Goal: Find contact information: Find contact information

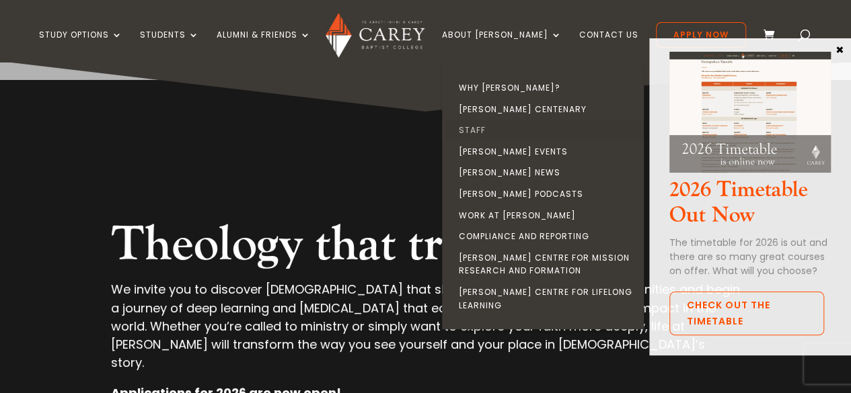
click at [504, 130] on link "Staff" at bounding box center [546, 131] width 202 height 22
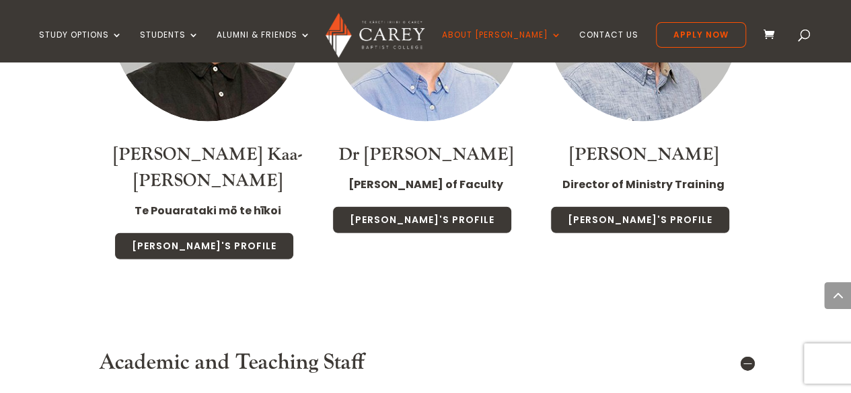
scroll to position [1571, 0]
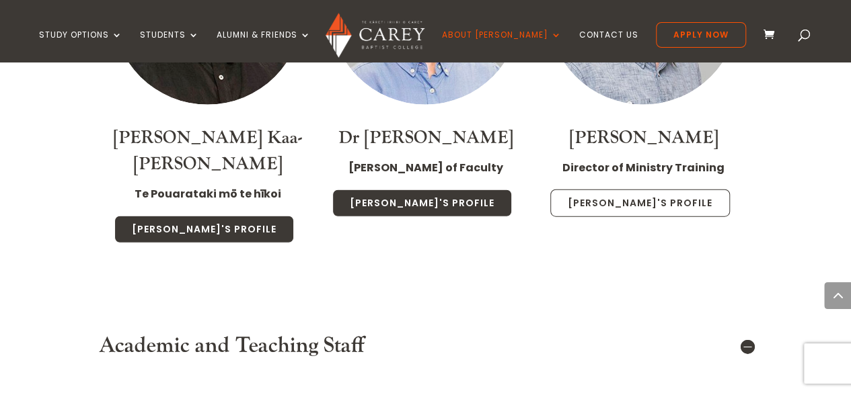
click at [655, 203] on link "[PERSON_NAME]'s Profile" at bounding box center [640, 204] width 180 height 28
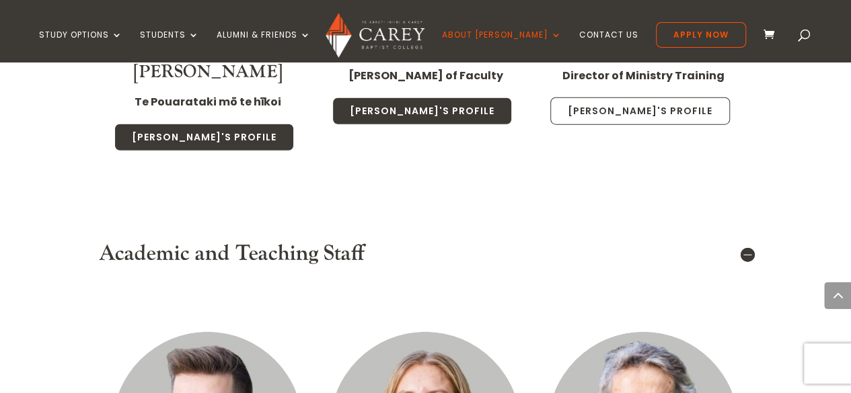
scroll to position [1664, 0]
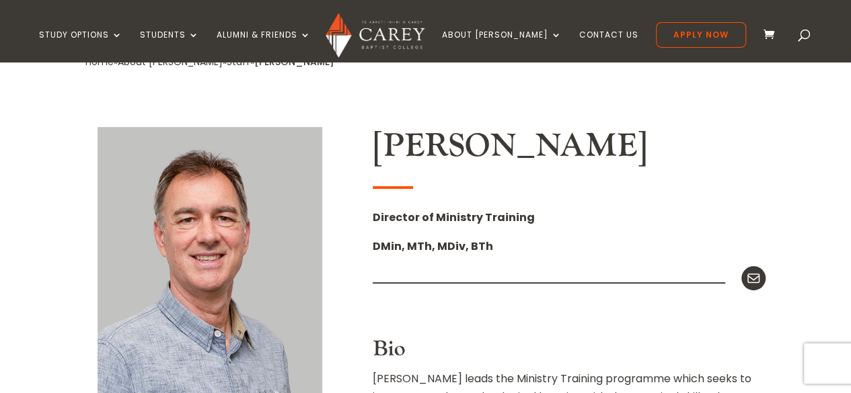
scroll to position [293, 0]
